Goal: Task Accomplishment & Management: Use online tool/utility

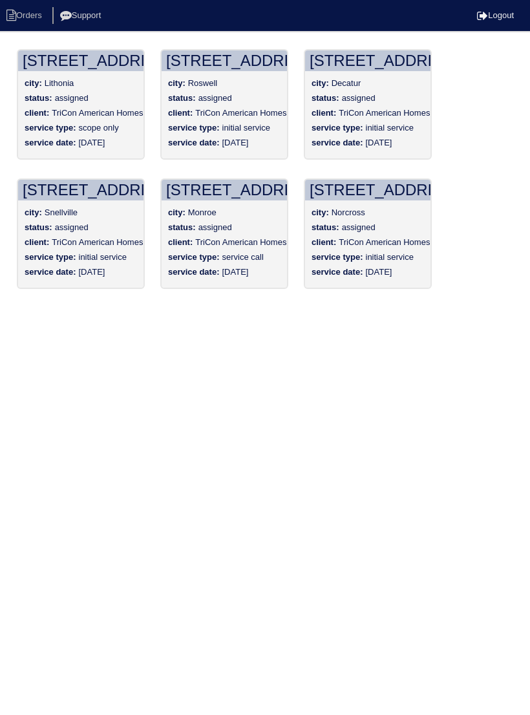
click at [94, 104] on div "status: assigned" at bounding box center [81, 99] width 112 height 15
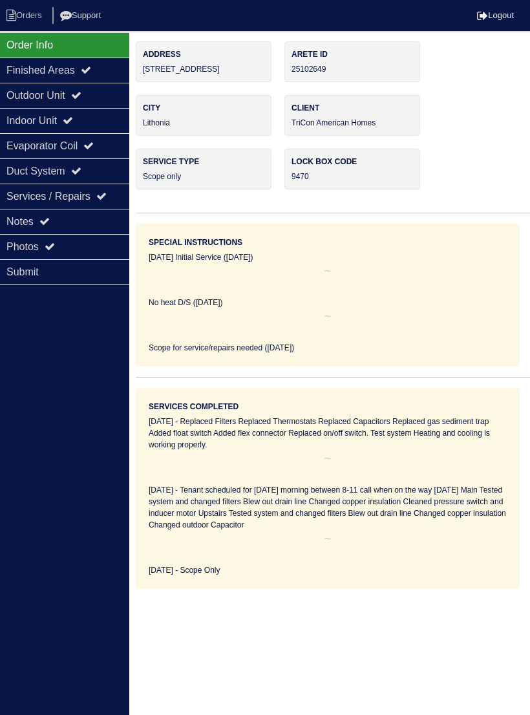
click at [47, 224] on icon at bounding box center [44, 221] width 10 height 10
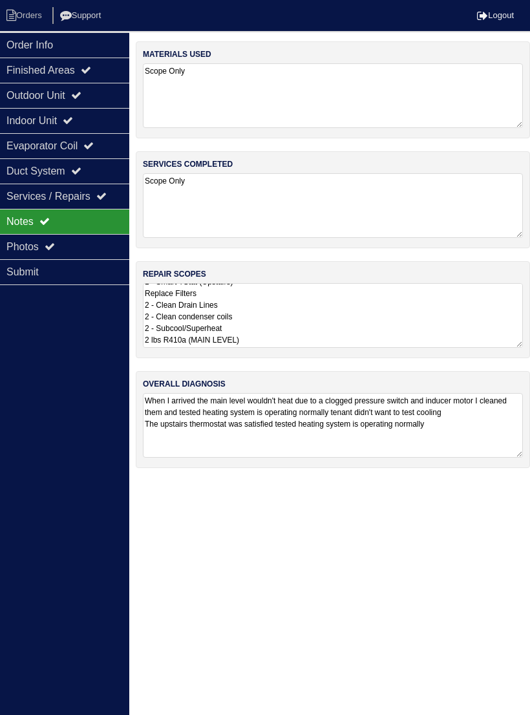
scroll to position [9, 0]
click at [89, 192] on div "Services / Repairs" at bounding box center [64, 195] width 129 height 25
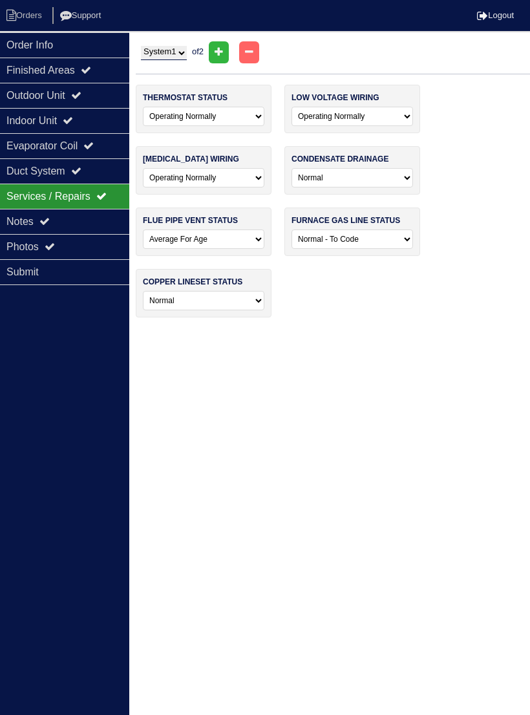
click at [47, 214] on div "Notes" at bounding box center [64, 221] width 129 height 25
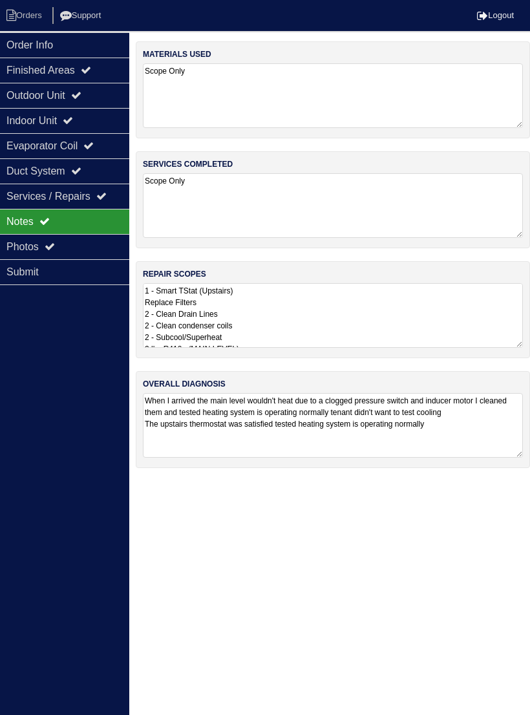
scroll to position [0, 0]
click at [68, 48] on div "Order Info" at bounding box center [64, 44] width 129 height 25
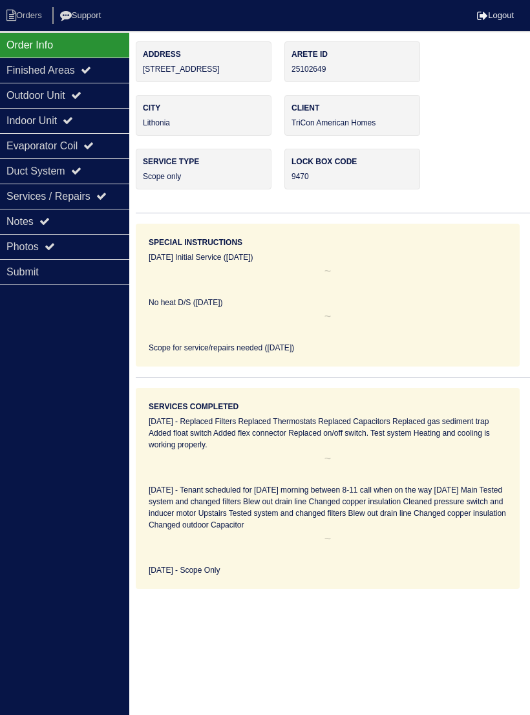
click at [84, 227] on div "Notes" at bounding box center [64, 221] width 129 height 25
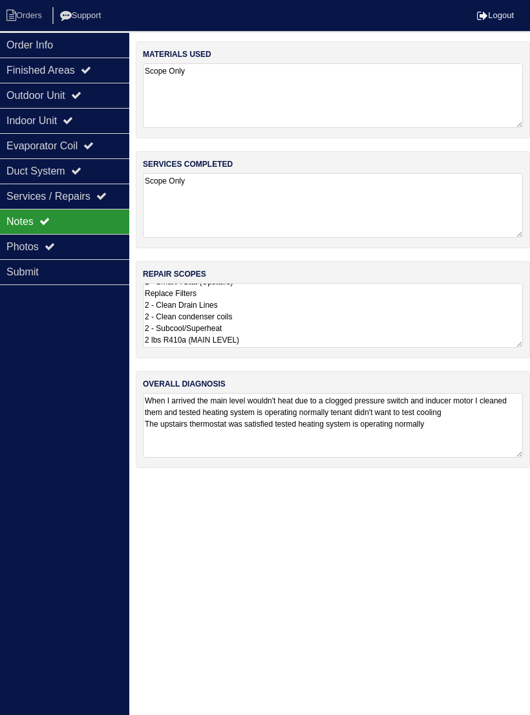
scroll to position [9, 0]
click at [32, 10] on li "Orders" at bounding box center [26, 15] width 52 height 17
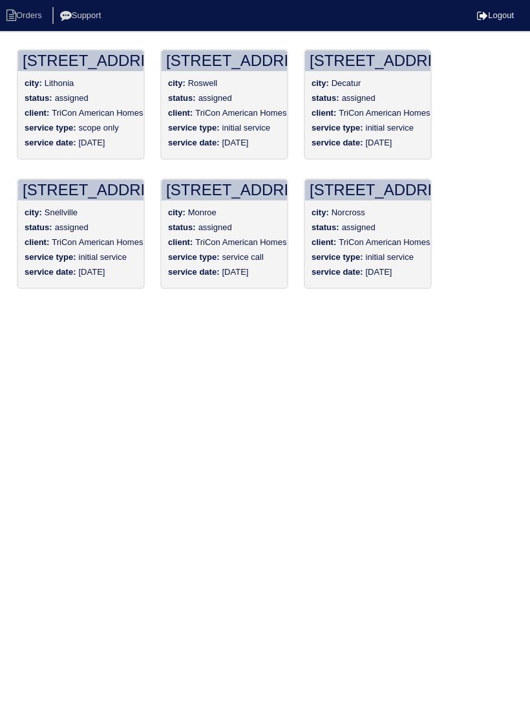
click at [384, 94] on div "status: assigned" at bounding box center [367, 99] width 112 height 15
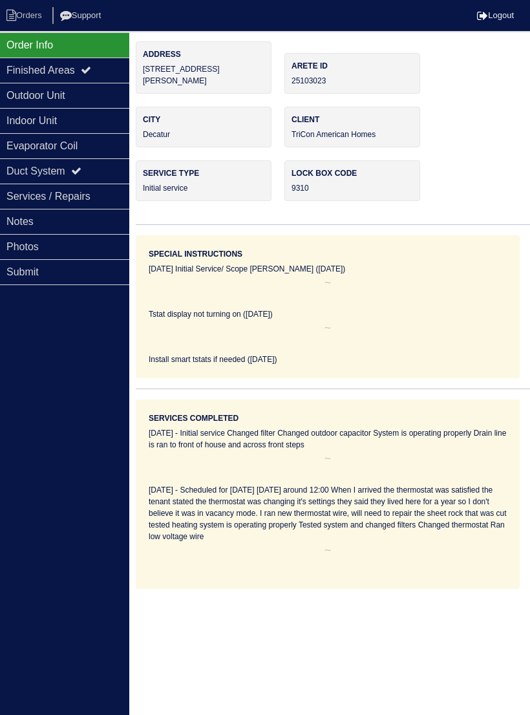
click at [79, 248] on div "Photos" at bounding box center [64, 246] width 129 height 25
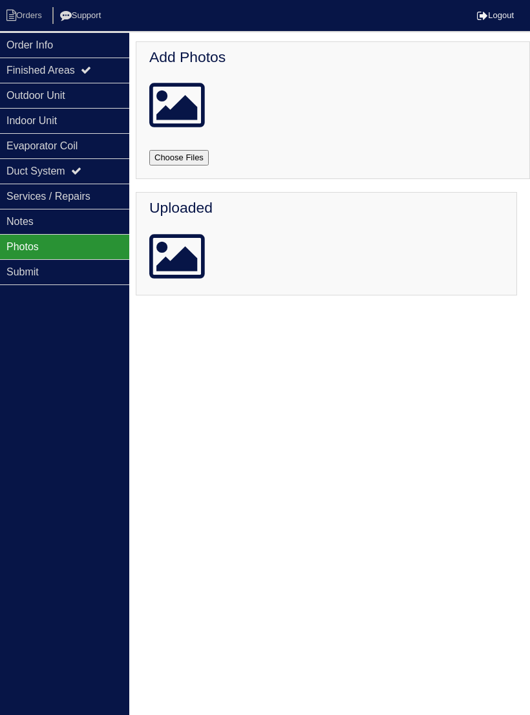
click at [168, 163] on input "file" at bounding box center [194, 158] width 90 height 16
type input "C:\fakepath\IMG_4238.jpeg"
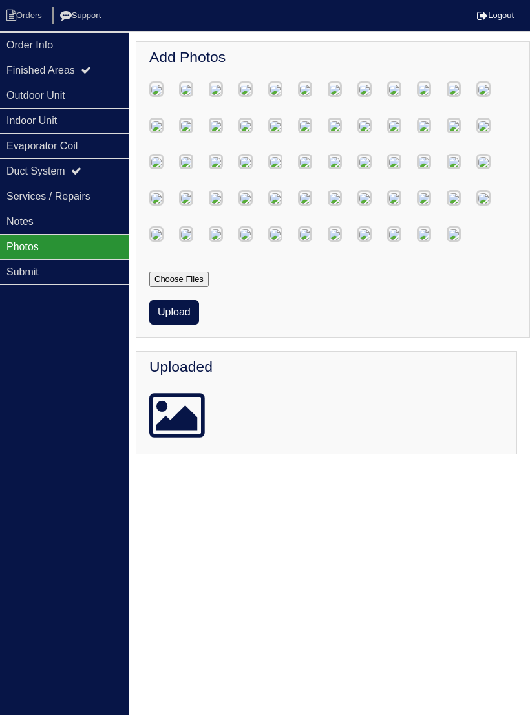
scroll to position [4568, 0]
click at [167, 324] on button "Upload" at bounding box center [174, 312] width 50 height 25
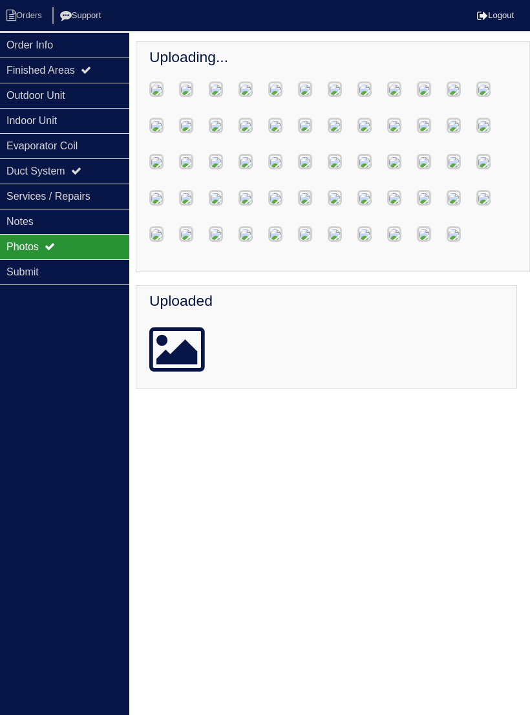
scroll to position [4502, 0]
